Goal: Transaction & Acquisition: Obtain resource

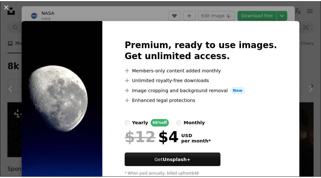
scroll to position [269, 0]
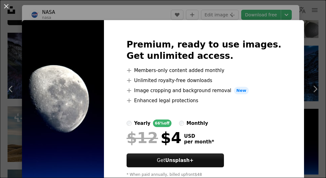
click at [87, 57] on img at bounding box center [63, 110] width 82 height 181
click at [290, 33] on div "Premium, ready to use images. Get unlimited access. A plus sign Members-only co…" at bounding box center [204, 110] width 200 height 181
click at [308, 94] on div "An X shape Premium, ready to use images. Get unlimited access. A plus sign Memb…" at bounding box center [163, 89] width 326 height 178
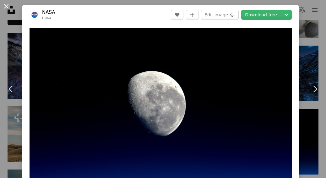
click at [7, 4] on button "An X shape" at bounding box center [7, 7] width 8 height 8
